Goal: Transaction & Acquisition: Purchase product/service

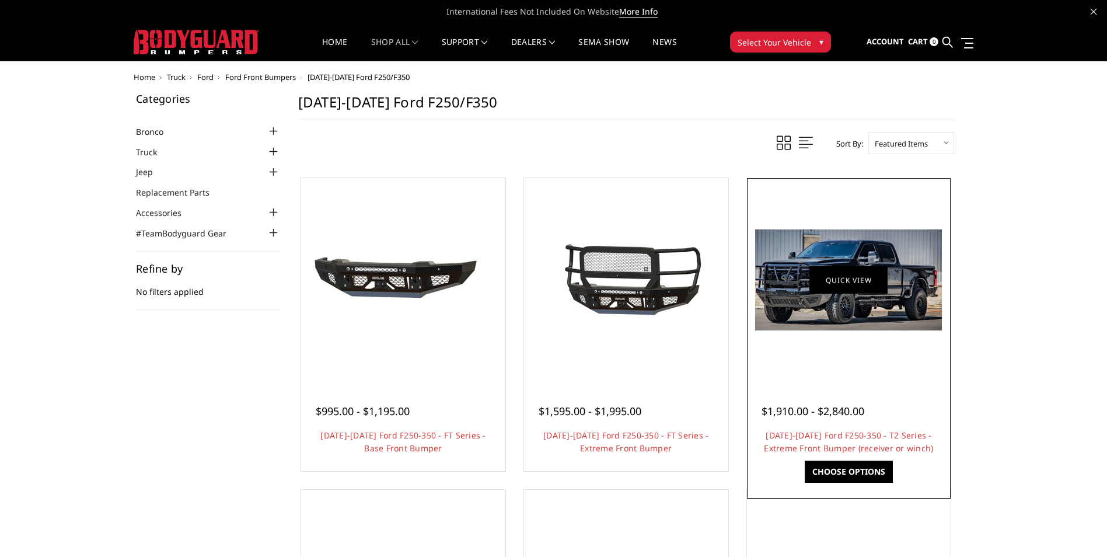
click at [869, 284] on link "Quick view" at bounding box center [849, 279] width 78 height 27
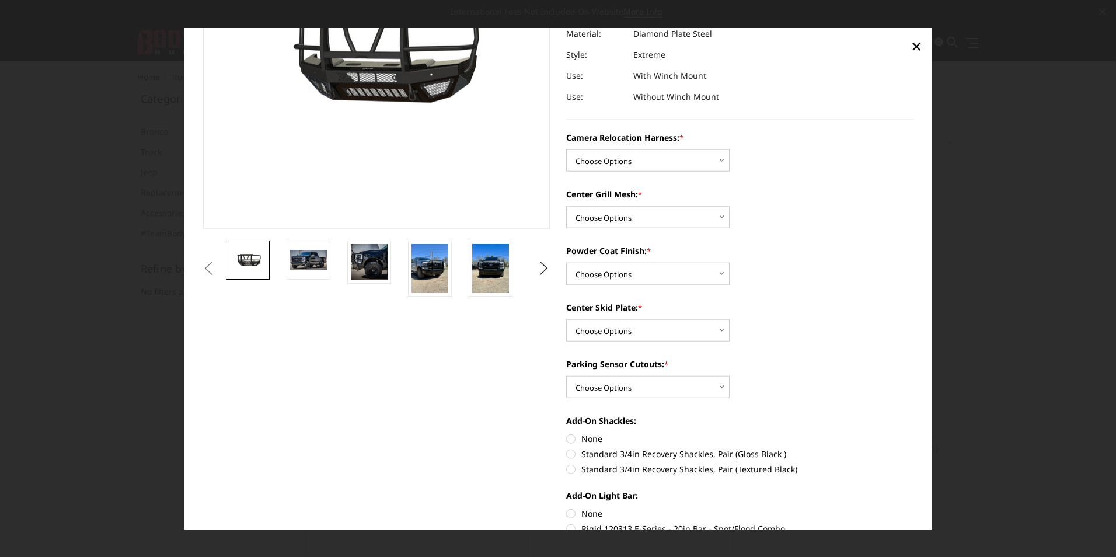
scroll to position [175, 0]
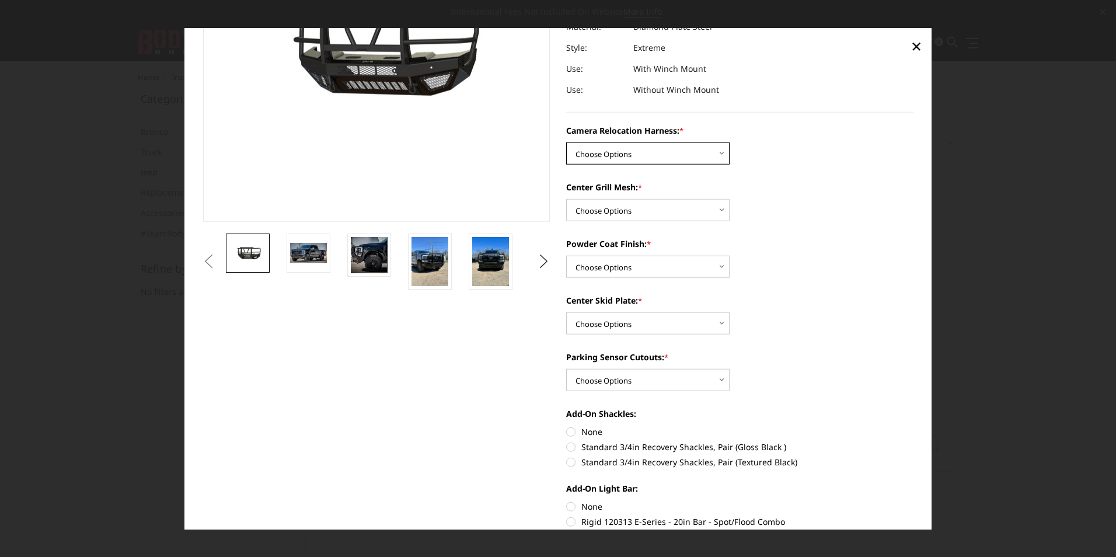
click at [692, 159] on select "Choose Options Without camera harness With camera harness" at bounding box center [647, 153] width 163 height 22
select select "3753"
click at [566, 142] on select "Choose Options Without camera harness With camera harness" at bounding box center [647, 153] width 163 height 22
click at [666, 208] on select "Choose Options Without expanded metal With expanded metal" at bounding box center [647, 210] width 163 height 22
select select "3751"
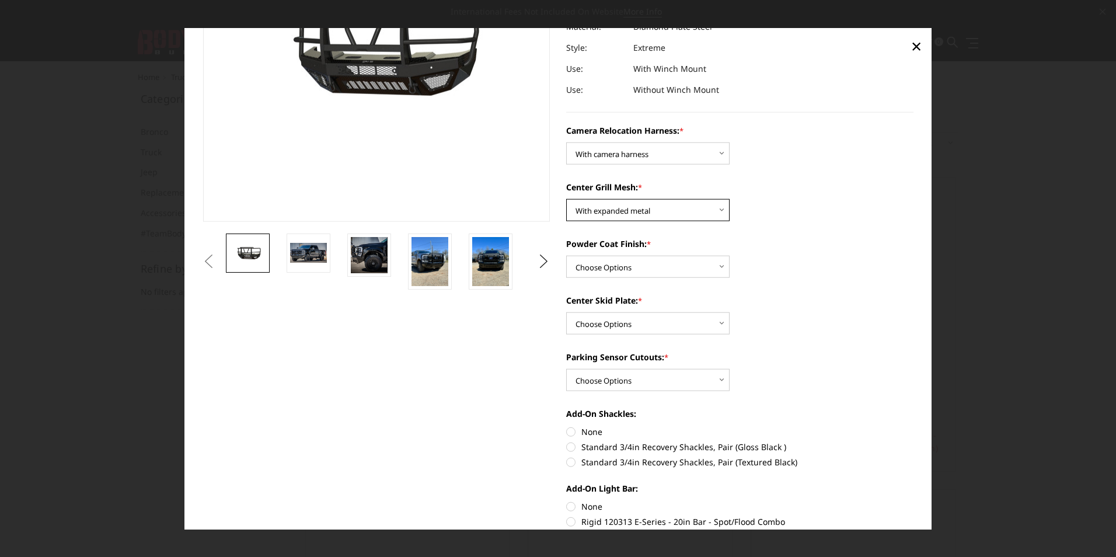
click at [566, 199] on select "Choose Options Without expanded metal With expanded metal" at bounding box center [647, 210] width 163 height 22
click at [642, 271] on select "Choose Options Textured Black Powder Coat Gloss Black Powder Coat Bare Metal" at bounding box center [647, 267] width 163 height 22
select select "3749"
click at [566, 256] on select "Choose Options Textured Black Powder Coat Gloss Black Powder Coat Bare Metal" at bounding box center [647, 267] width 163 height 22
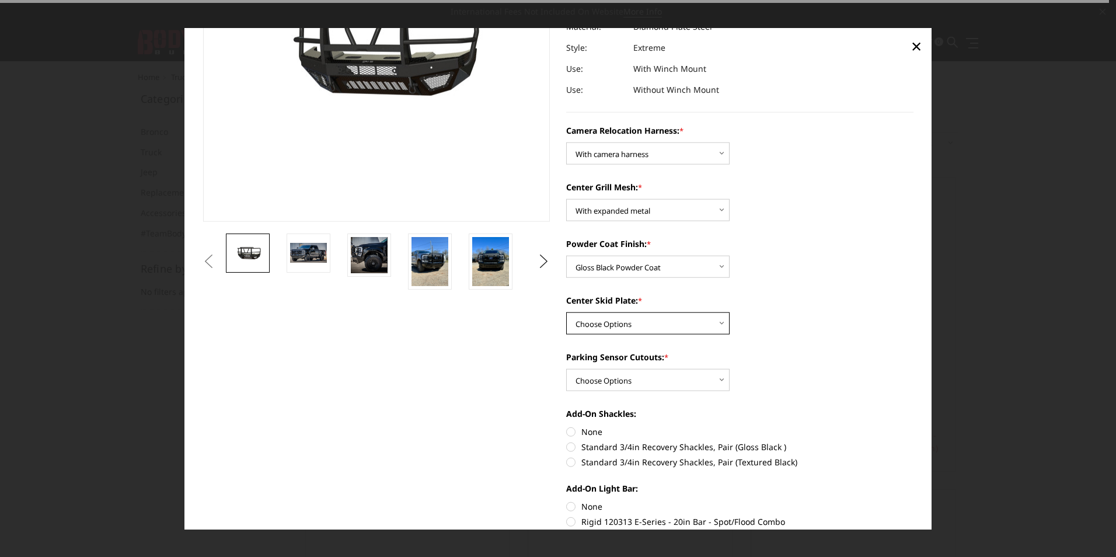
click at [617, 322] on select "Choose Options Winch Mount Skid Plate Standard Skid Plate (included) 2" Receive…" at bounding box center [647, 323] width 163 height 22
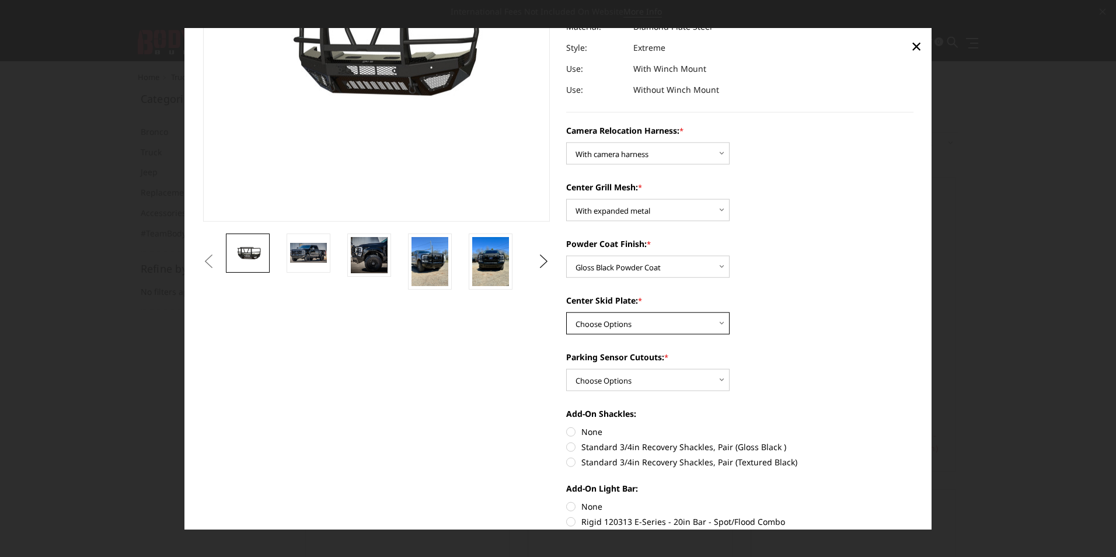
select select "3747"
click at [566, 312] on select "Choose Options Winch Mount Skid Plate Standard Skid Plate (included) 2" Receive…" at bounding box center [647, 323] width 163 height 22
click at [645, 379] on select "Choose Options Yes - With Parking Sensor Cutouts" at bounding box center [647, 380] width 163 height 22
select select "3744"
click at [566, 369] on select "Choose Options Yes - With Parking Sensor Cutouts" at bounding box center [647, 380] width 163 height 22
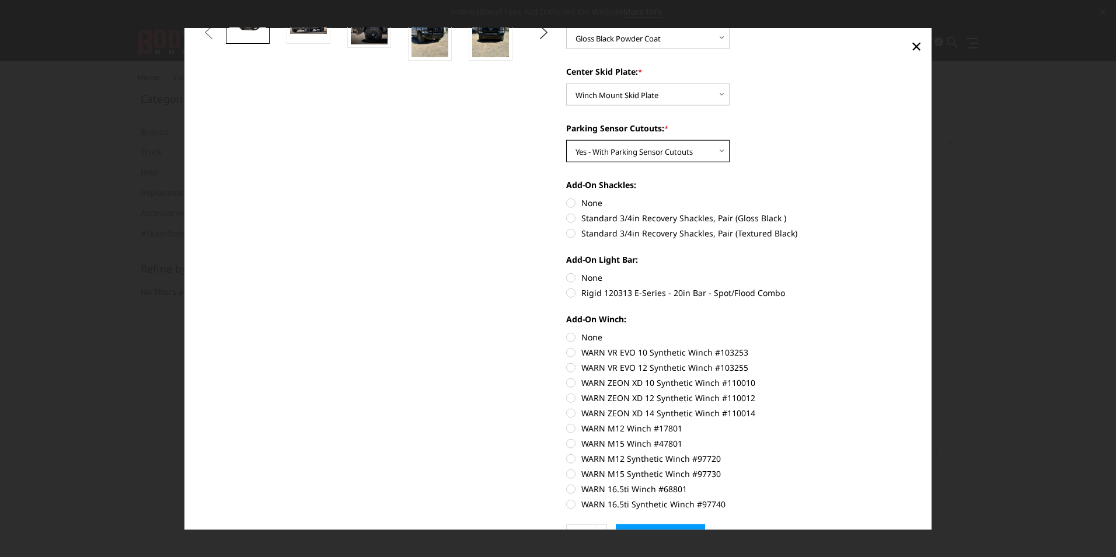
scroll to position [409, 0]
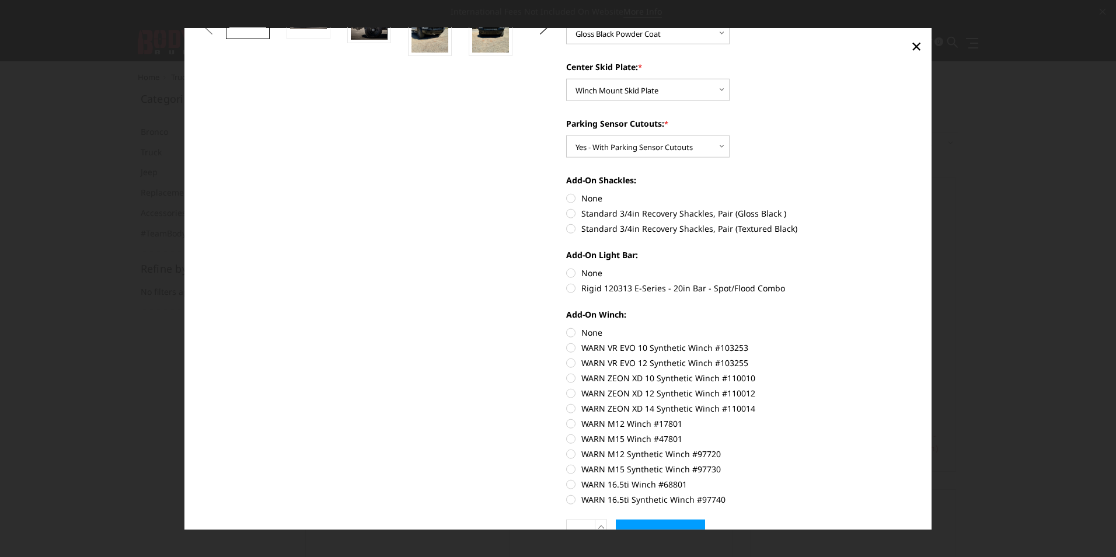
click at [581, 203] on label "None" at bounding box center [739, 198] width 347 height 12
click at [567, 193] on input "None" at bounding box center [566, 192] width 1 height 1
radio input "true"
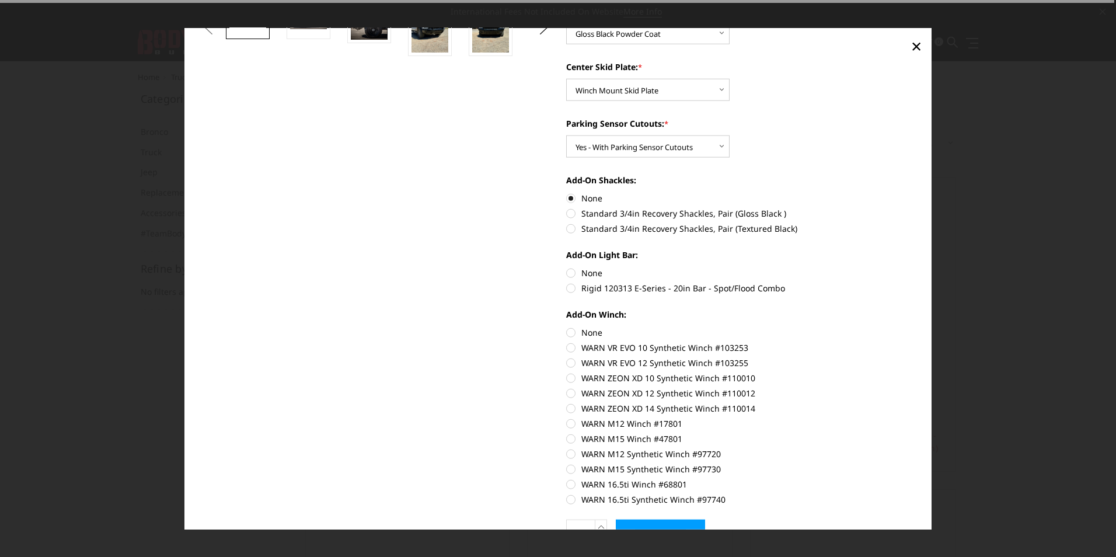
click at [587, 270] on label "None" at bounding box center [739, 273] width 347 height 12
click at [567, 267] on input "None" at bounding box center [566, 267] width 1 height 1
radio input "true"
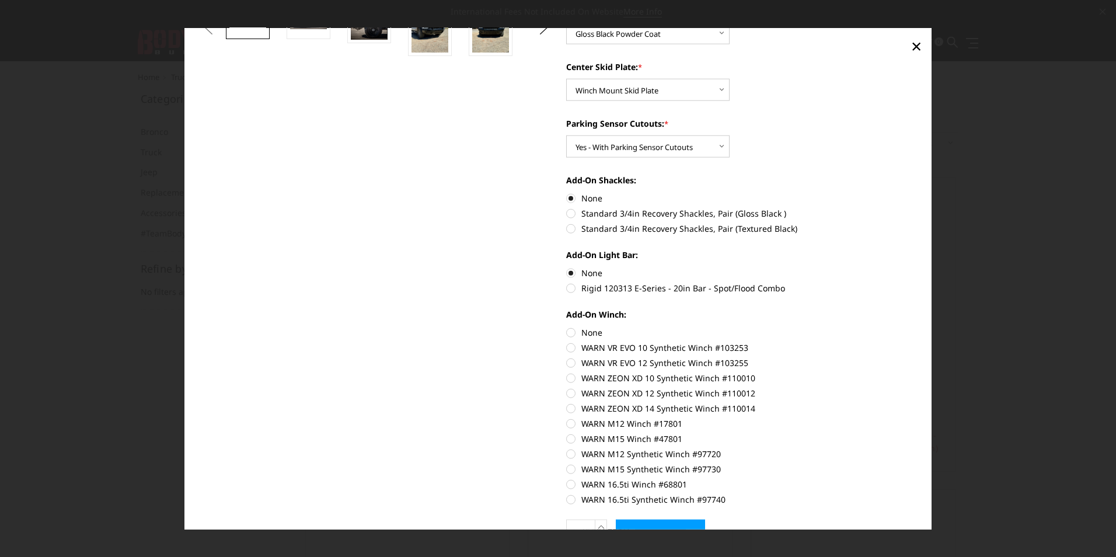
click at [591, 334] on label "None" at bounding box center [739, 332] width 347 height 12
click at [567, 327] on input "None" at bounding box center [566, 326] width 1 height 1
radio input "true"
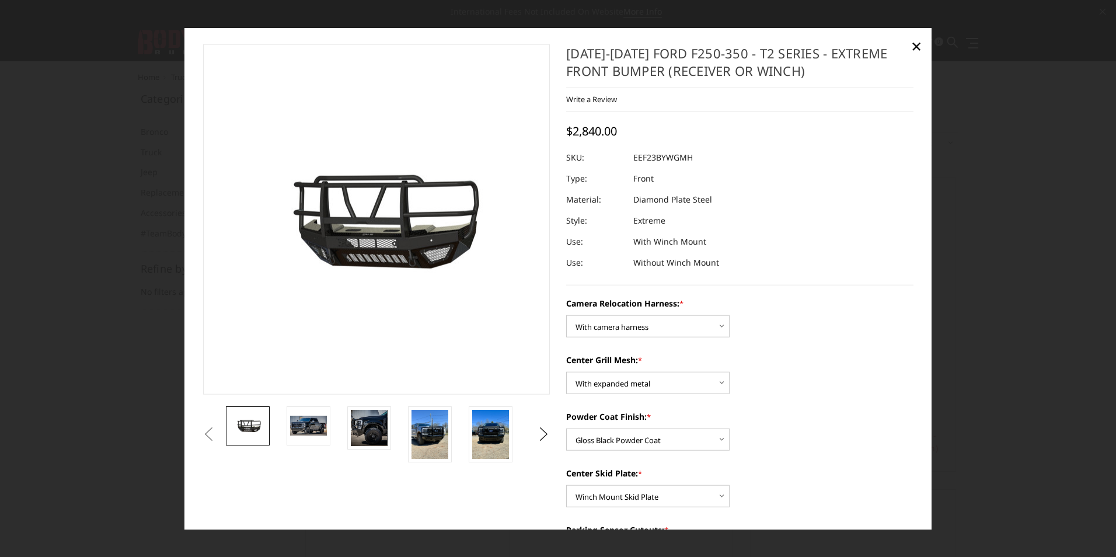
scroll to position [0, 0]
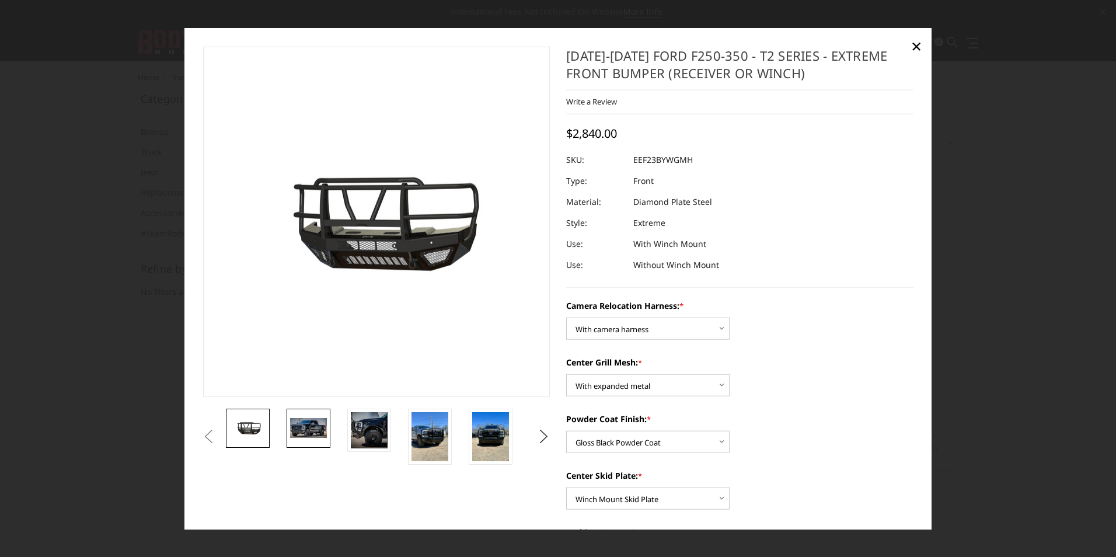
click at [305, 426] on img at bounding box center [308, 428] width 37 height 20
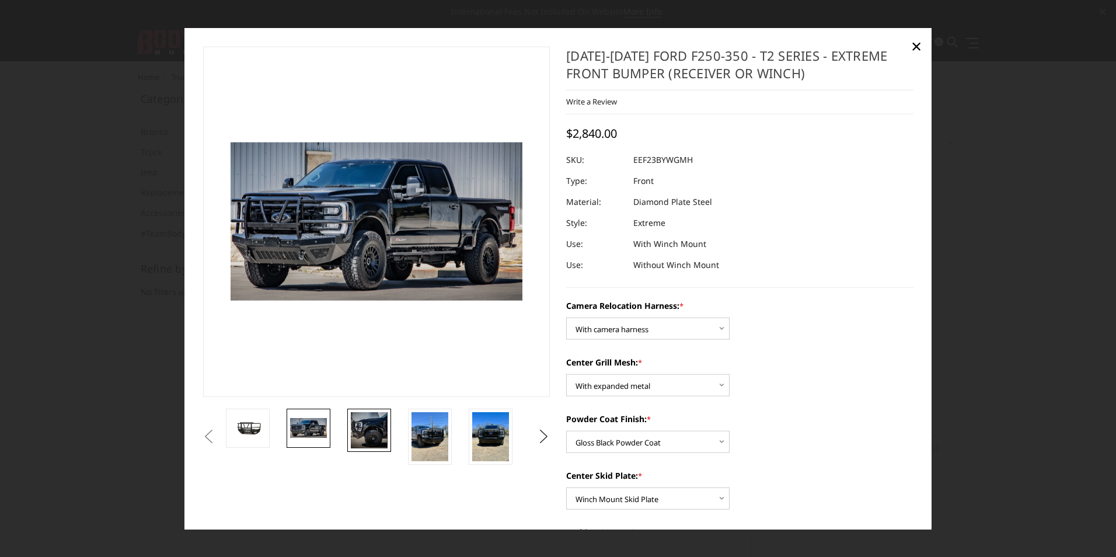
click at [356, 429] on img at bounding box center [369, 430] width 37 height 37
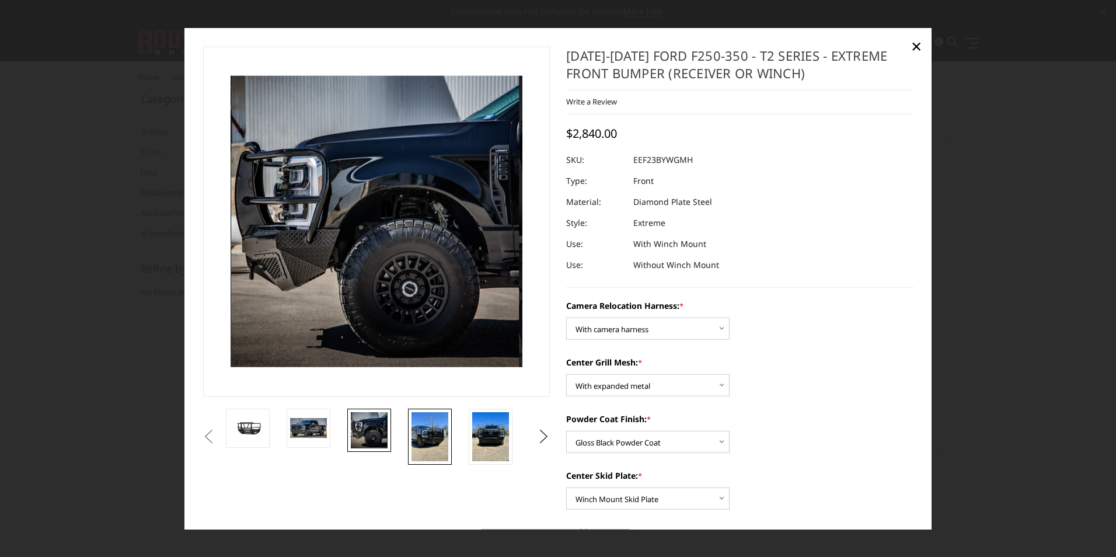
click at [432, 432] on img at bounding box center [430, 436] width 37 height 49
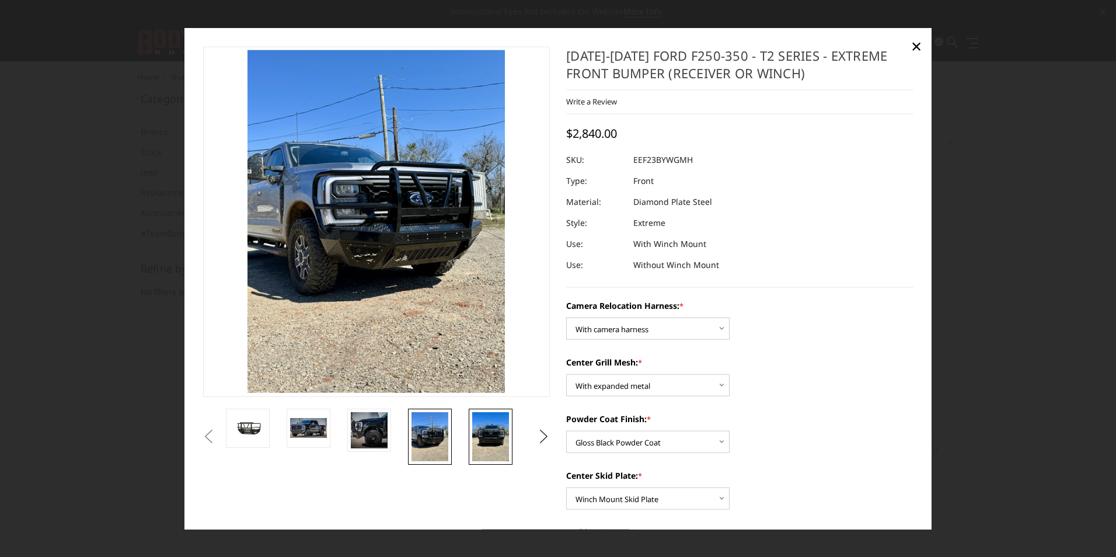
click at [480, 431] on img at bounding box center [490, 436] width 37 height 49
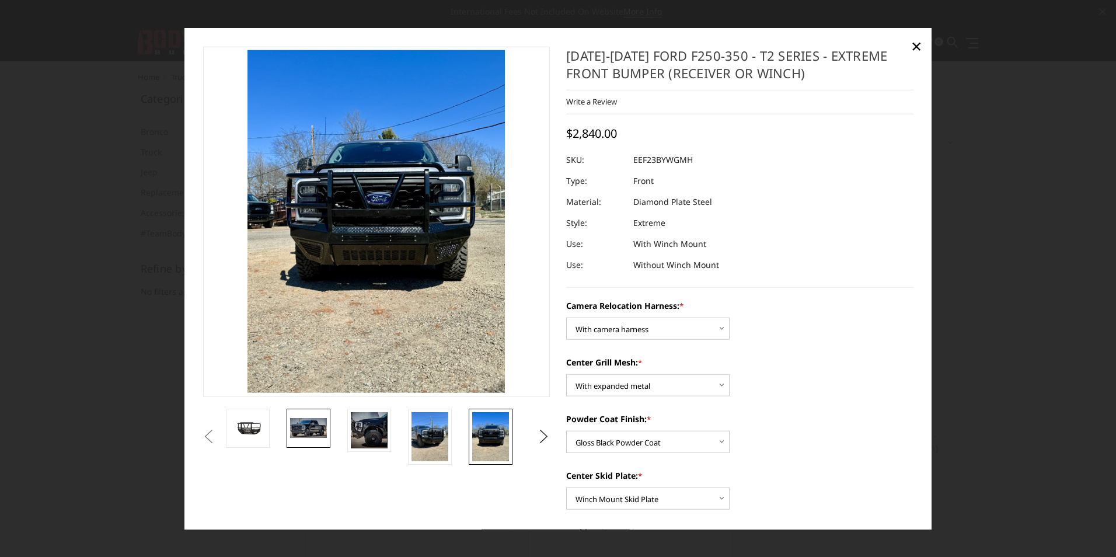
click at [297, 430] on img at bounding box center [308, 428] width 37 height 20
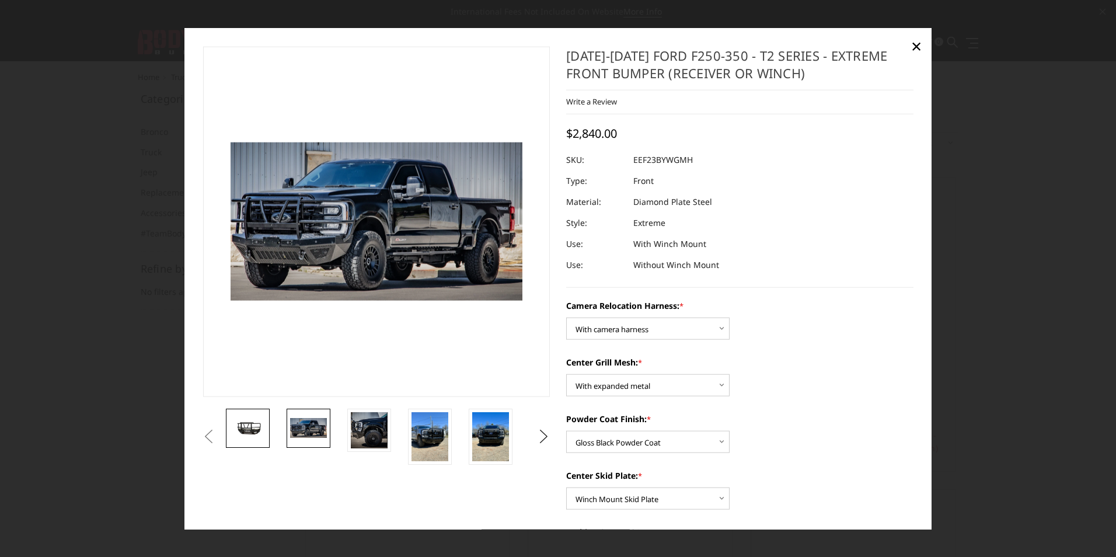
click at [256, 433] on img at bounding box center [247, 427] width 37 height 20
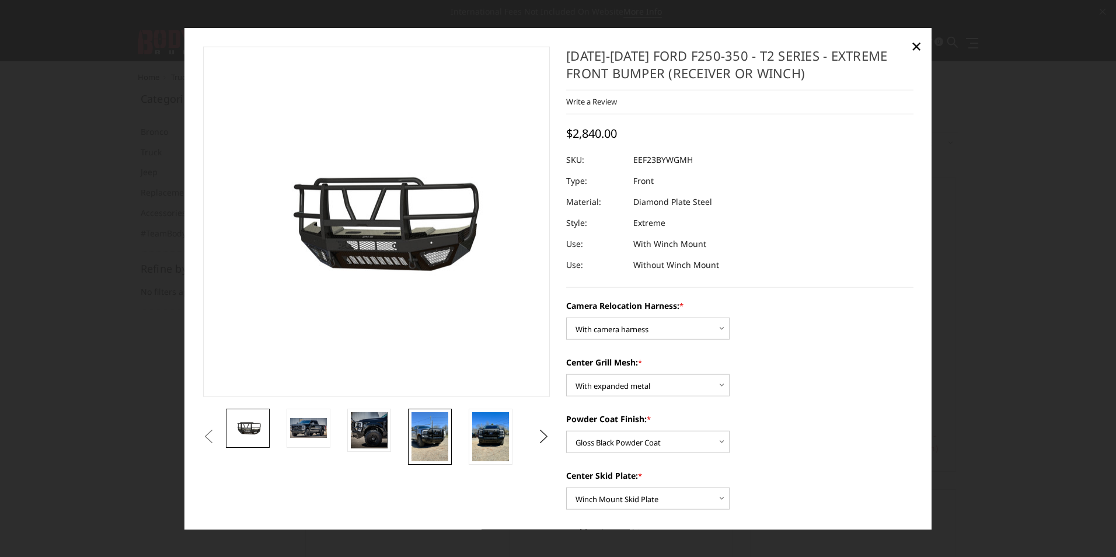
click at [443, 436] on img at bounding box center [430, 436] width 37 height 49
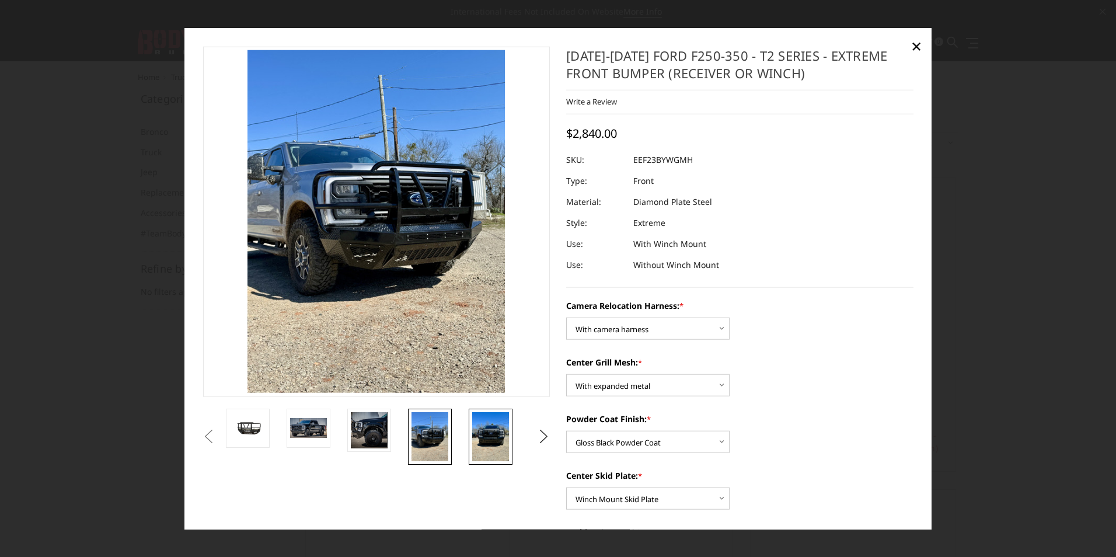
click at [481, 438] on img at bounding box center [490, 436] width 37 height 49
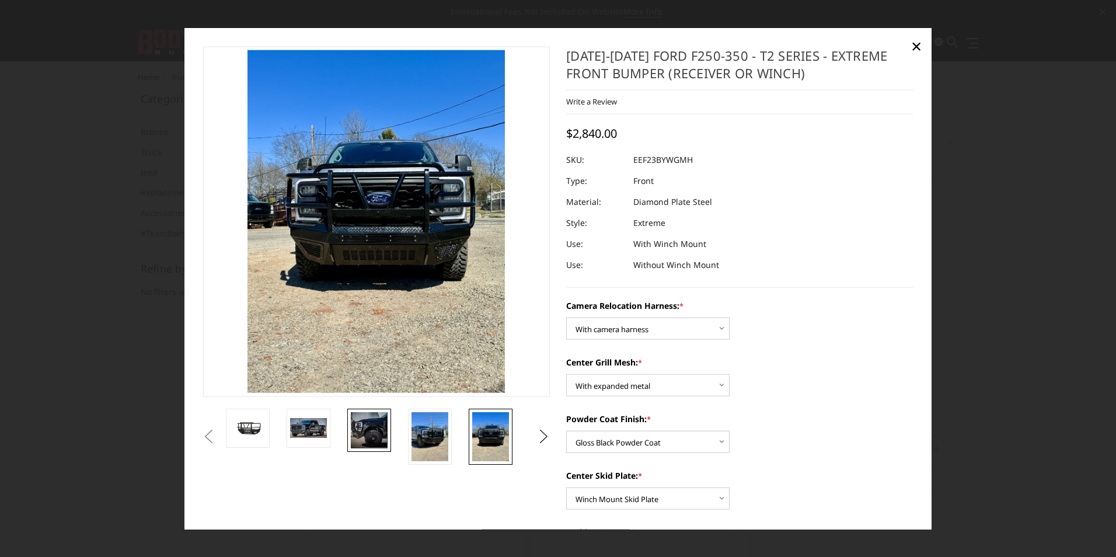
click at [377, 431] on img at bounding box center [369, 430] width 37 height 37
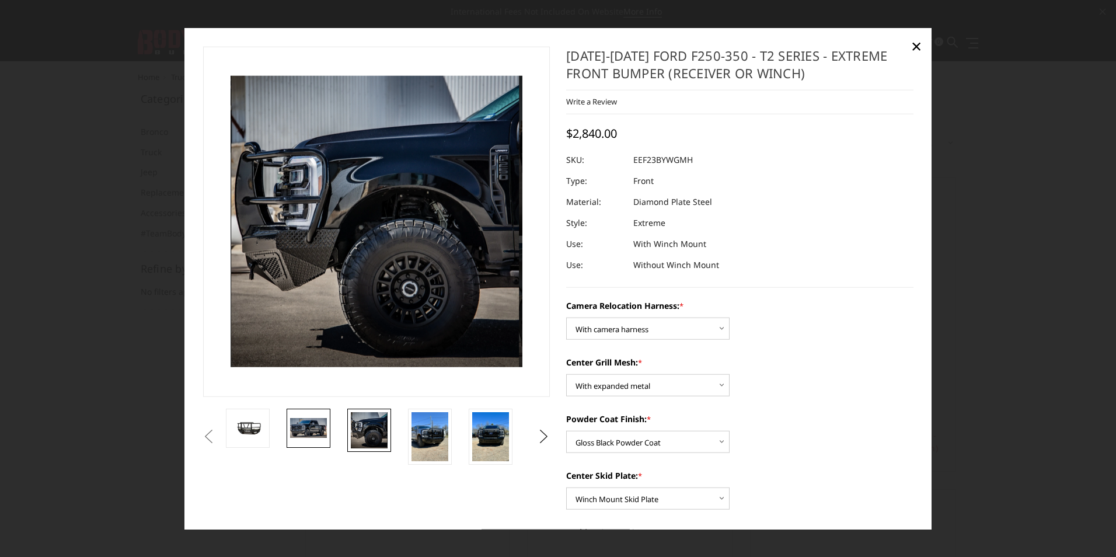
click at [311, 430] on img at bounding box center [308, 428] width 37 height 20
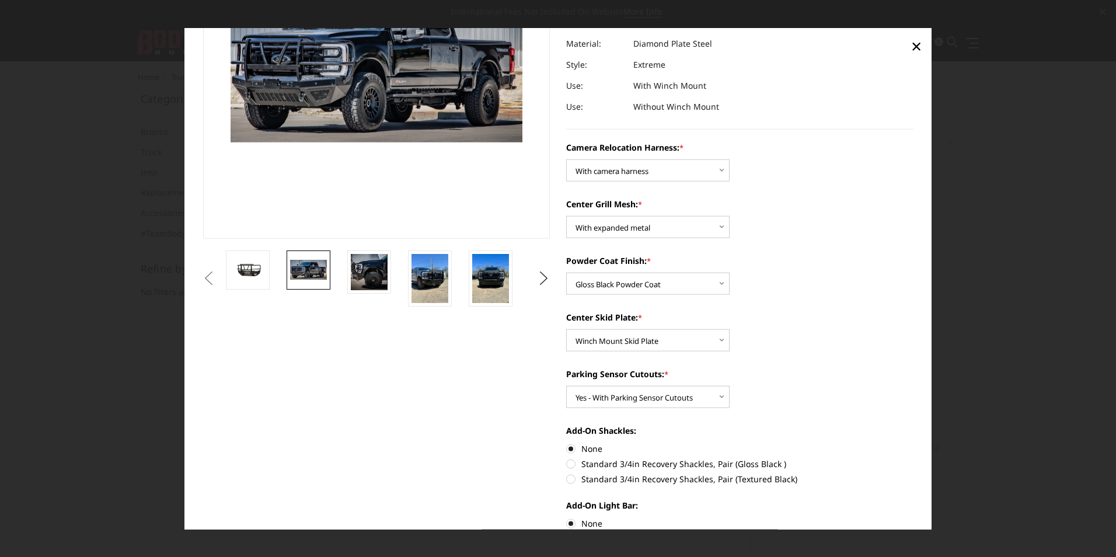
scroll to position [175, 0]
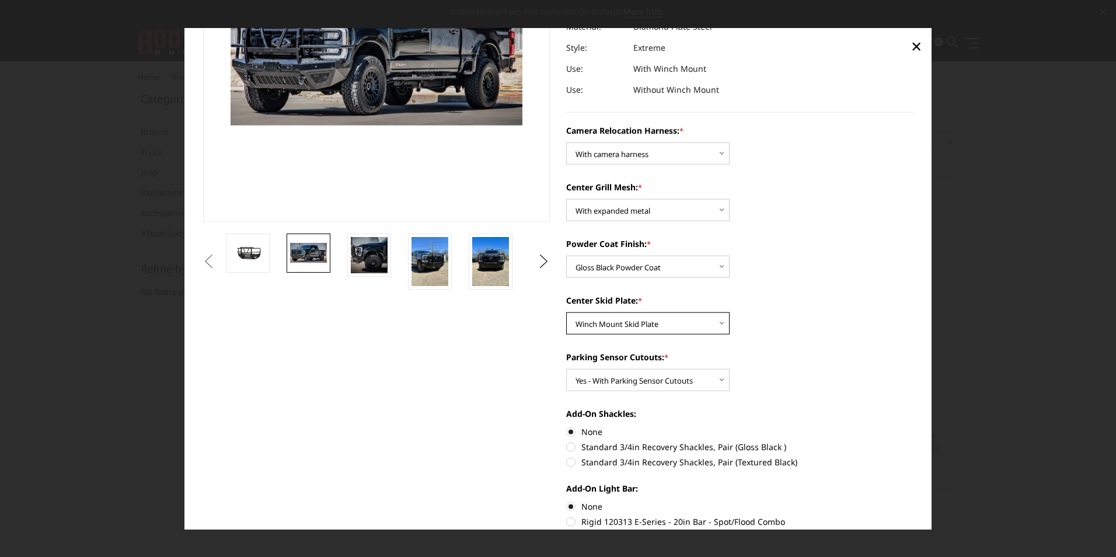
click at [640, 322] on select "Choose Options Winch Mount Skid Plate Standard Skid Plate (included) 2" Receive…" at bounding box center [647, 323] width 163 height 22
click at [566, 312] on select "Choose Options Winch Mount Skid Plate Standard Skid Plate (included) 2" Receive…" at bounding box center [647, 323] width 163 height 22
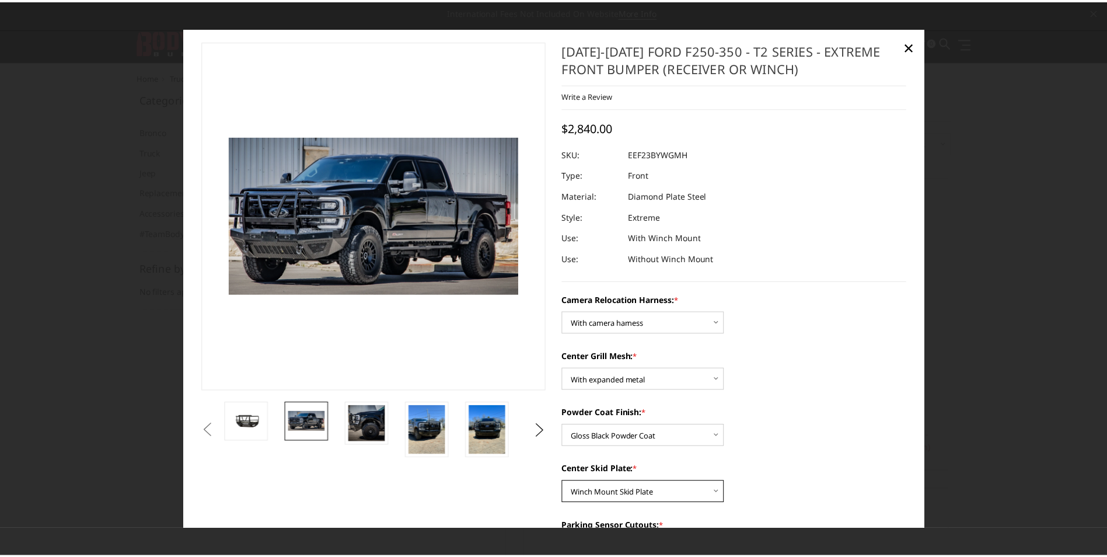
scroll to position [0, 0]
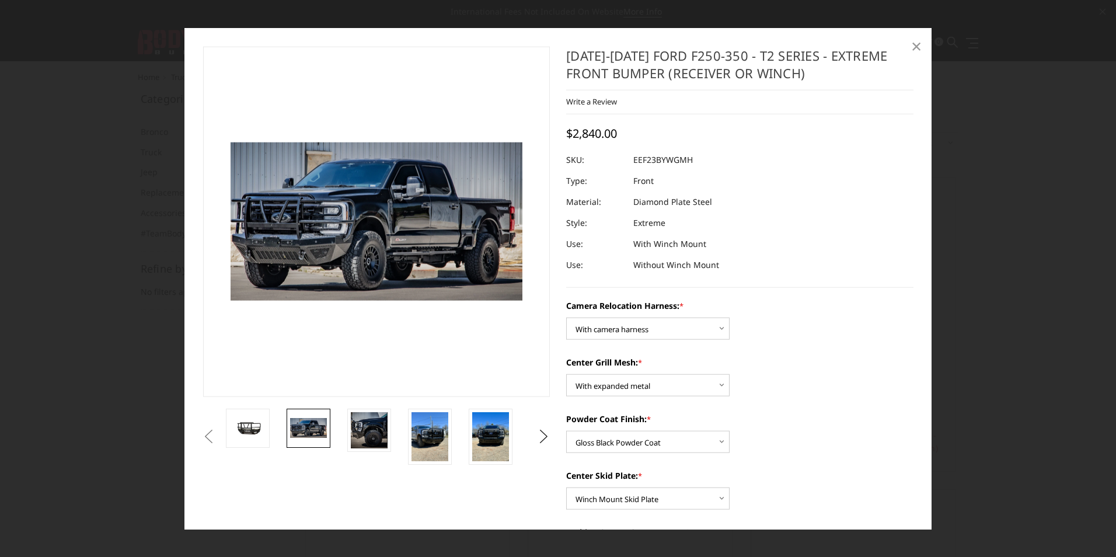
click at [922, 44] on link "×" at bounding box center [916, 45] width 19 height 19
